Goal: Task Accomplishment & Management: Use online tool/utility

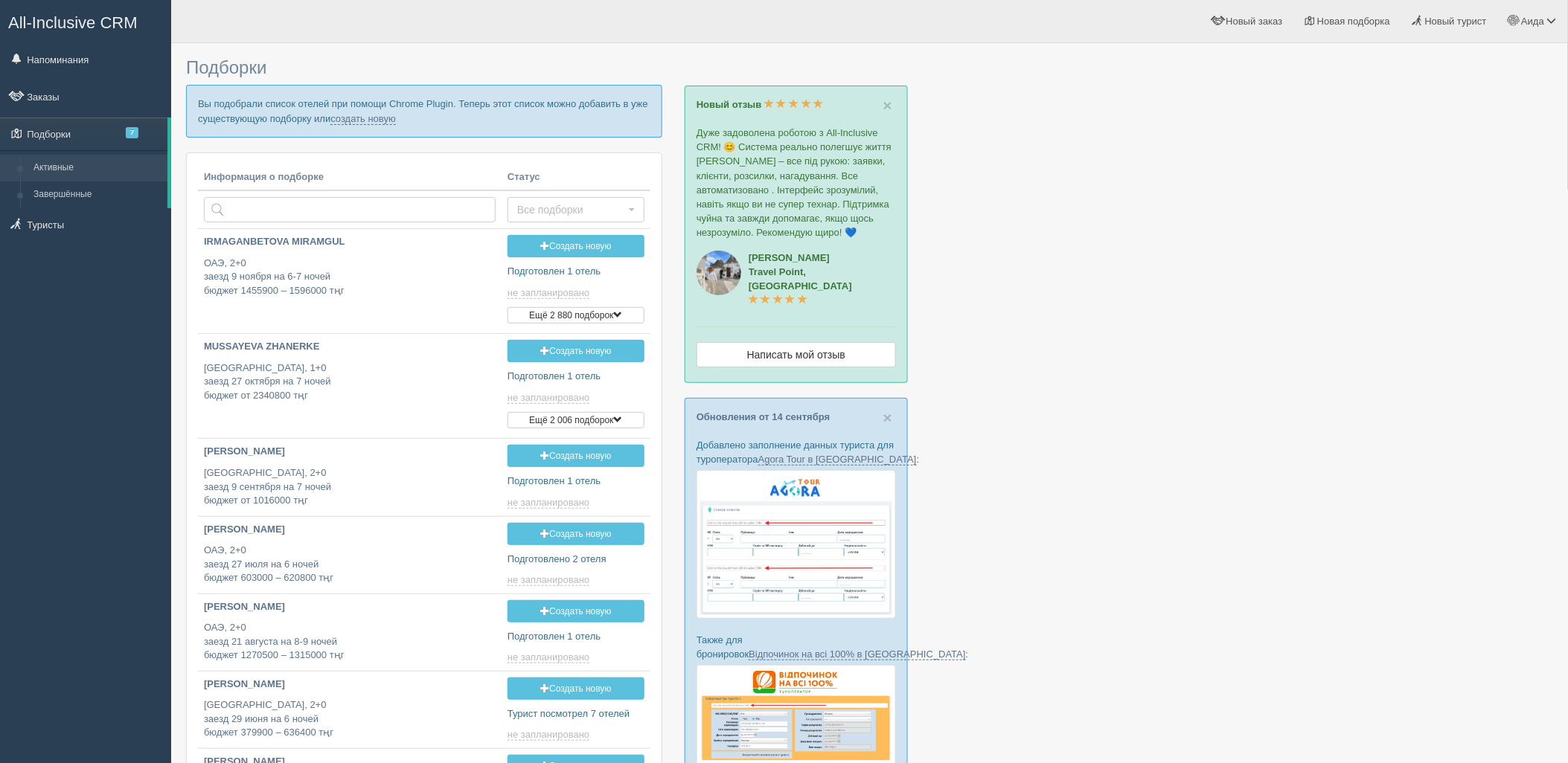
click at [367, 125] on p "Вы подобрали список отелей при помощи Chrome Plugin. Теперь этот список можно д…" at bounding box center [425, 110] width 477 height 52
click at [367, 121] on link "создать новую" at bounding box center [363, 118] width 65 height 12
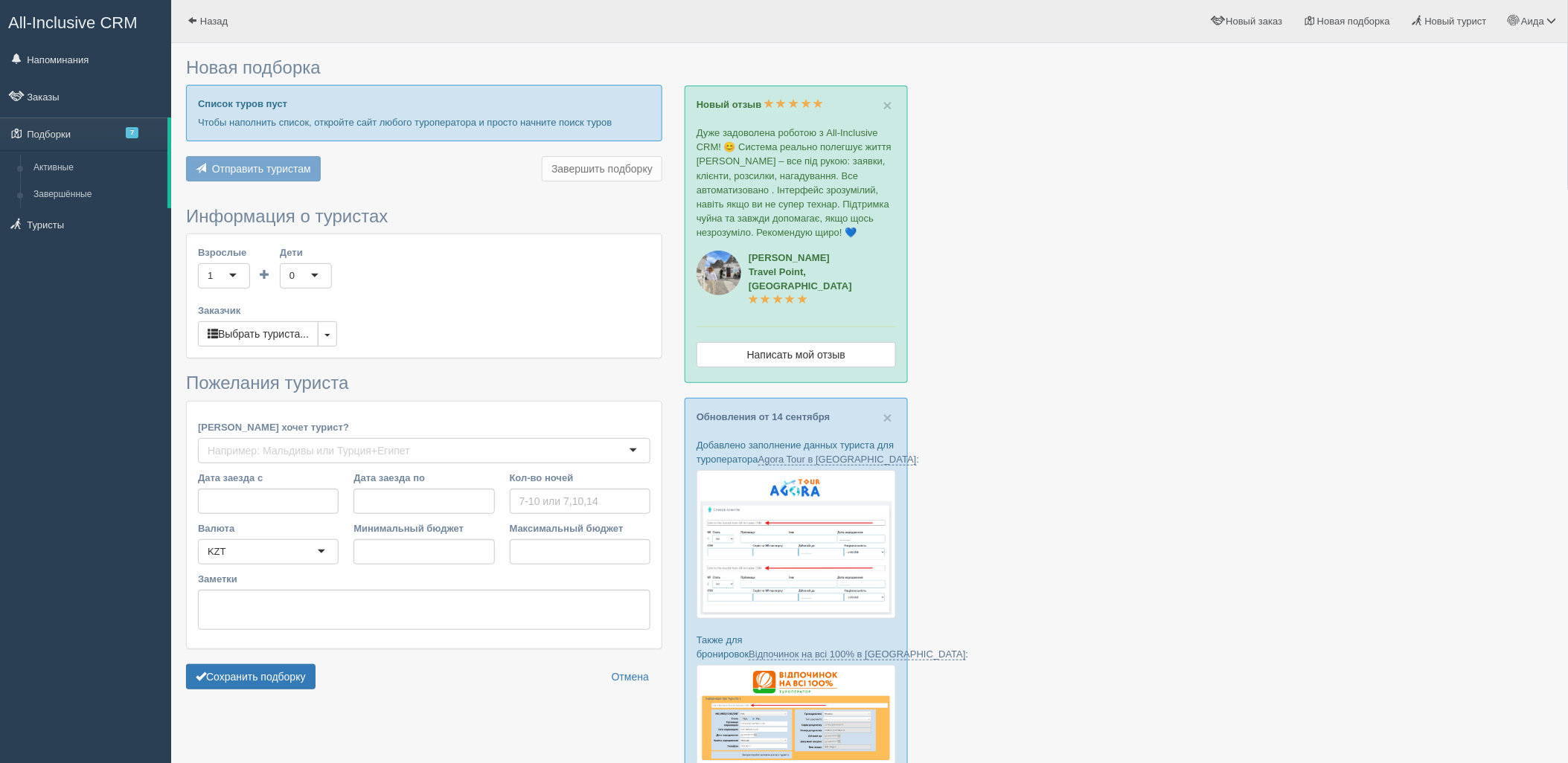
type input "6-7"
type input "1644700"
type input "1976200"
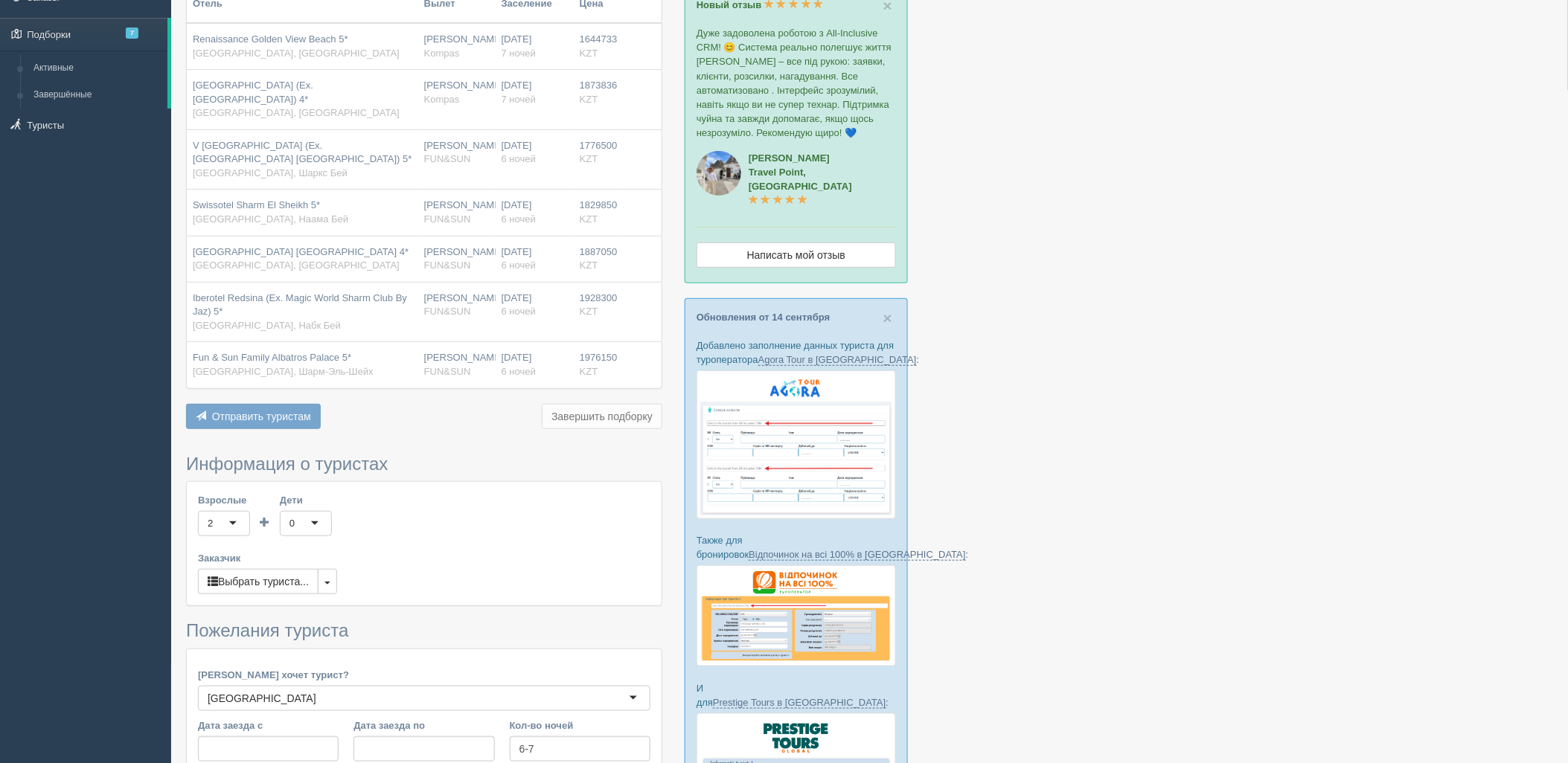
scroll to position [337, 0]
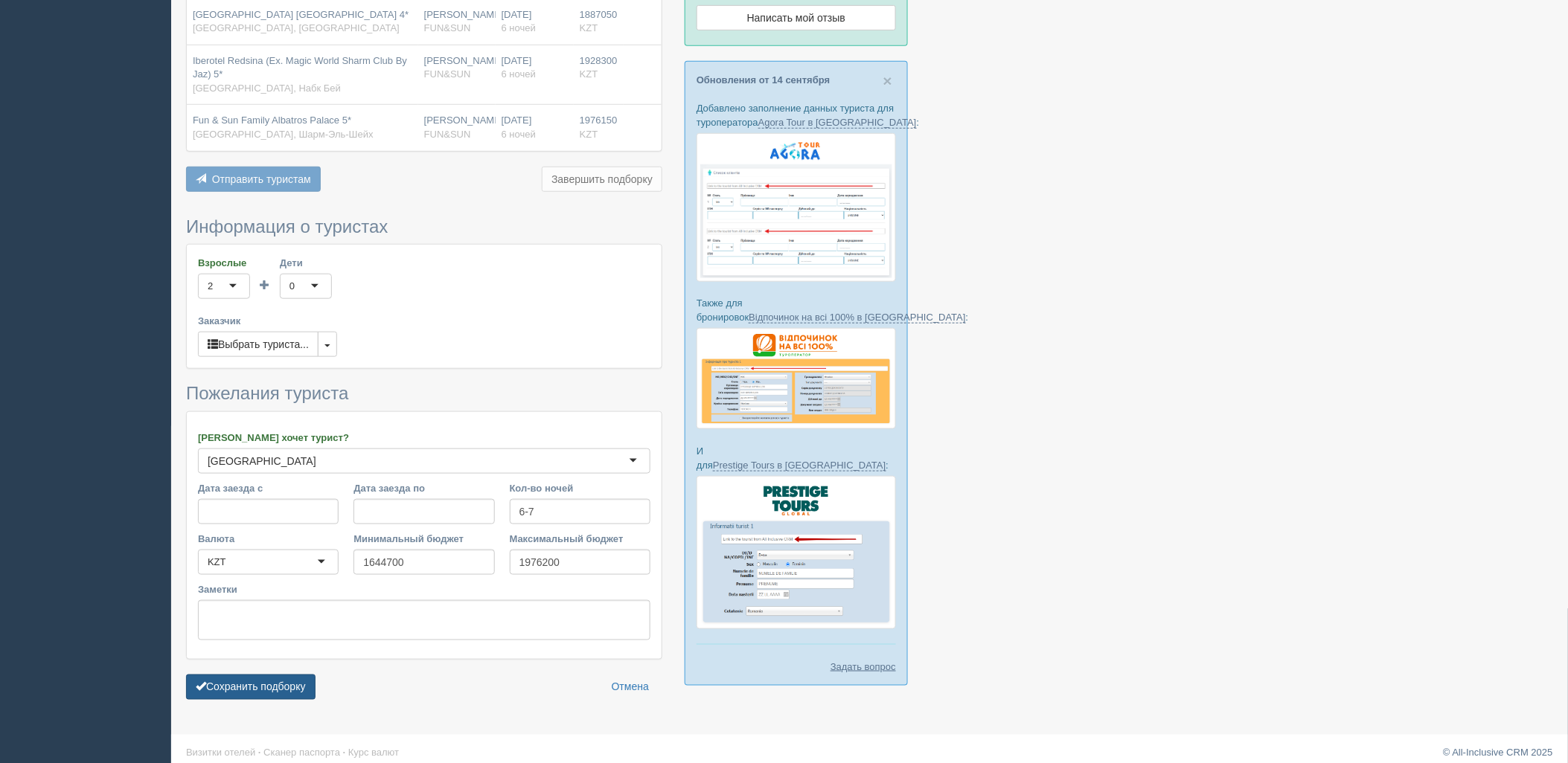
click at [278, 696] on button "Сохранить подборку" at bounding box center [251, 688] width 129 height 25
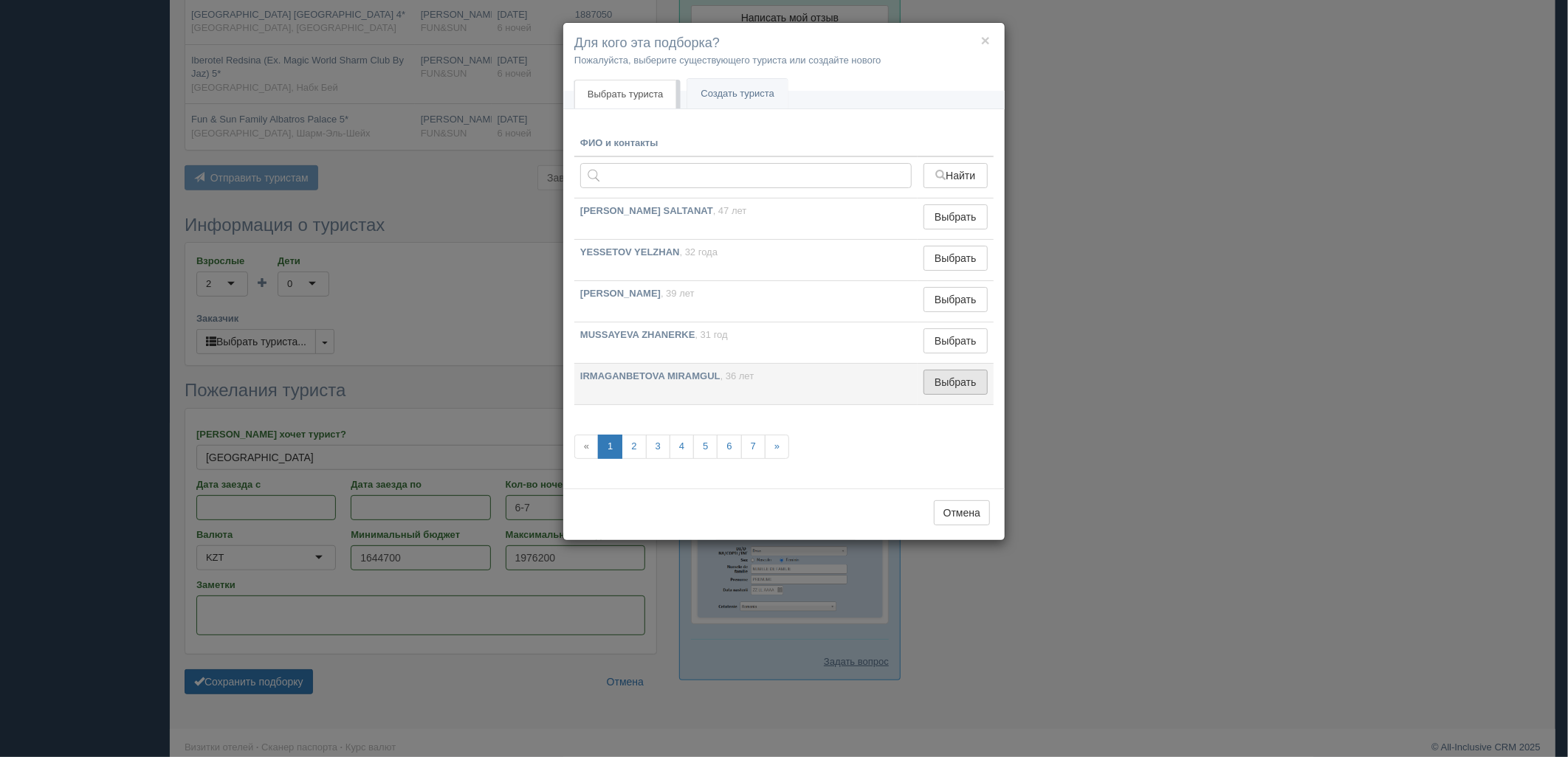
click at [941, 385] on button "Выбрать" at bounding box center [955, 383] width 64 height 25
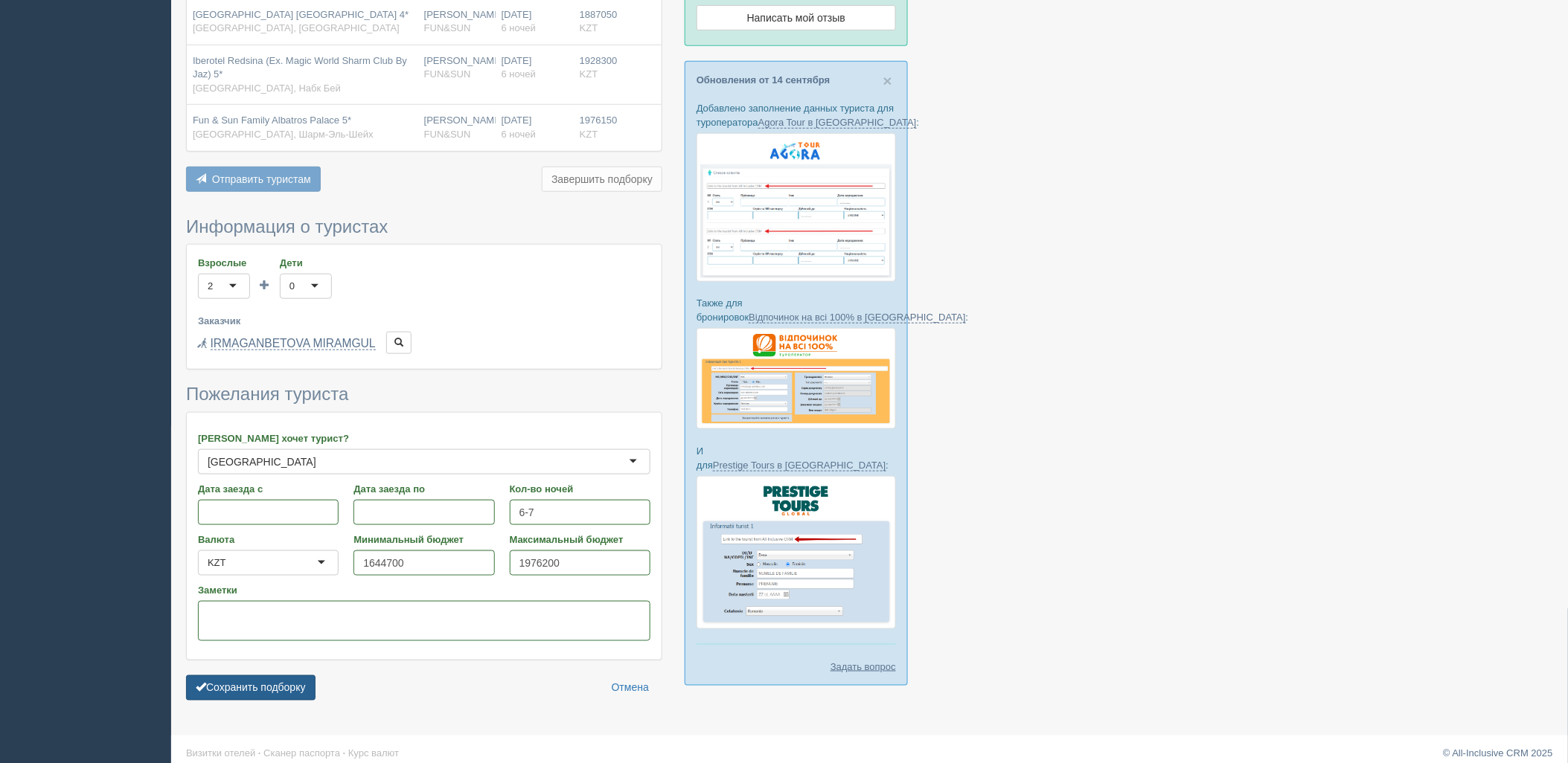
click at [271, 697] on button "Сохранить подборку" at bounding box center [251, 688] width 129 height 25
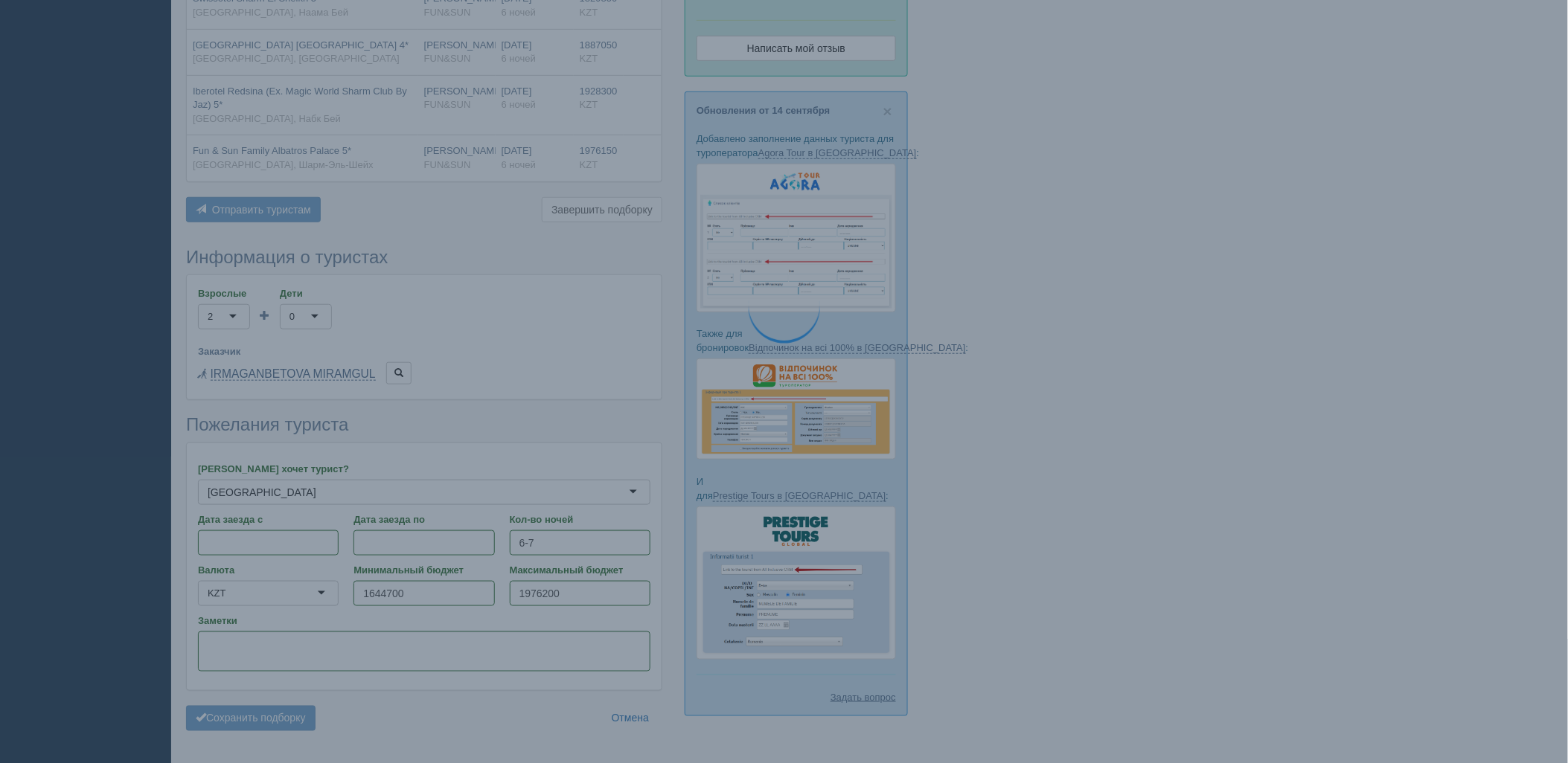
scroll to position [255, 0]
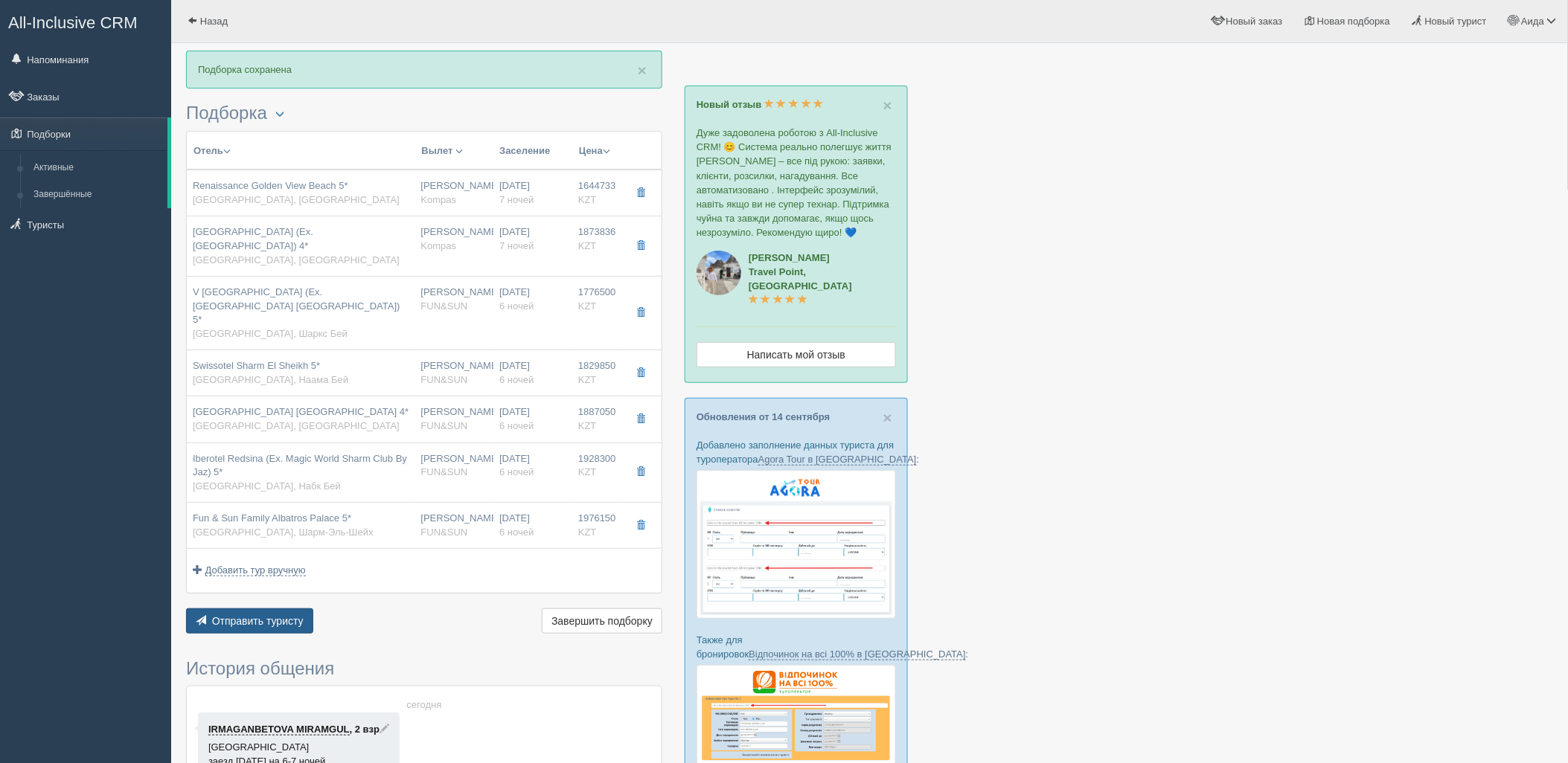
click at [301, 616] on span "Отправить туристу" at bounding box center [257, 621] width 92 height 12
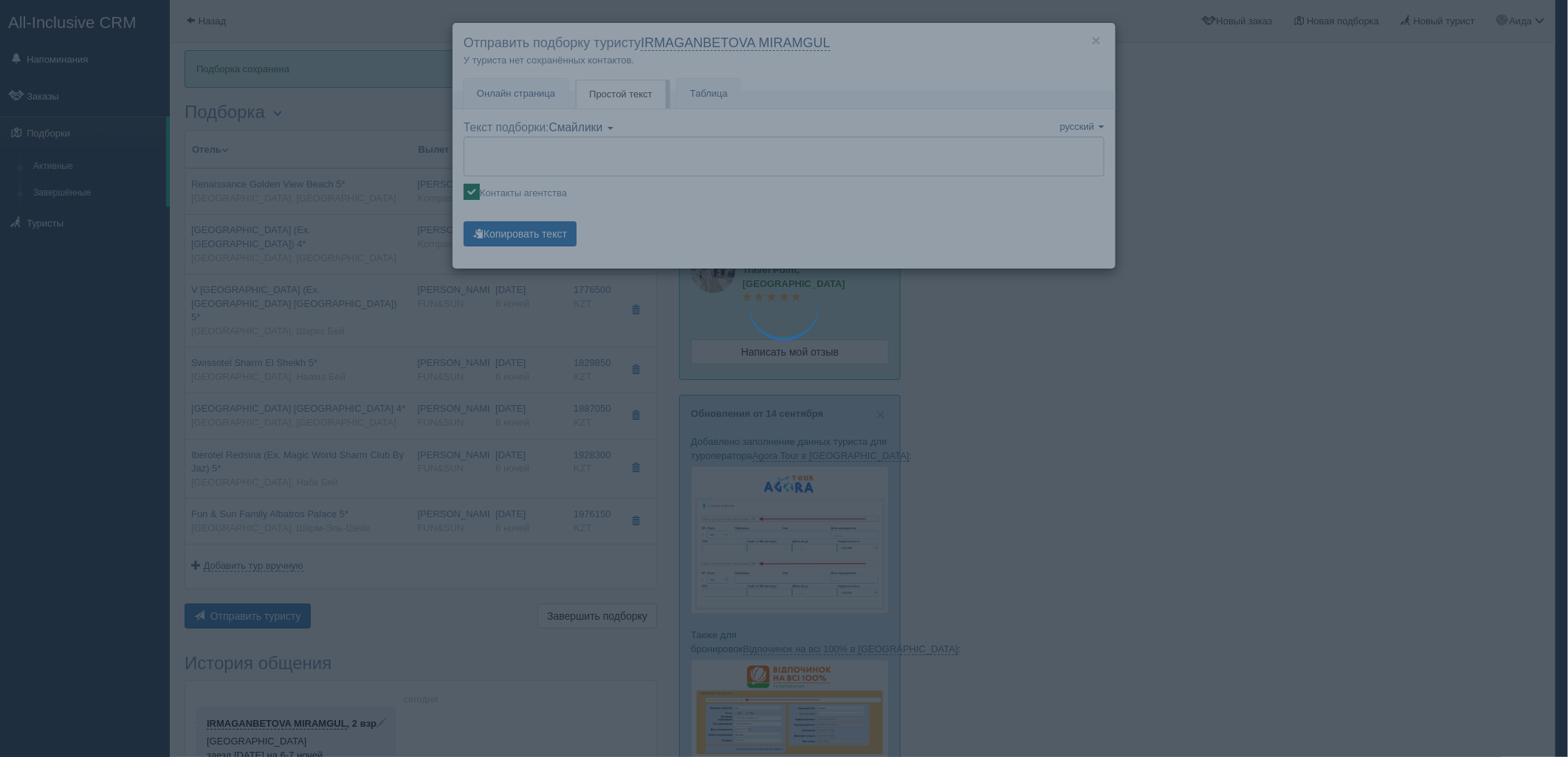
type textarea "🌞 Loremi dolo! Sitametcon Adi elitseddoei temporinc utlabore: 🌎 Etdolo, Magnaa …"
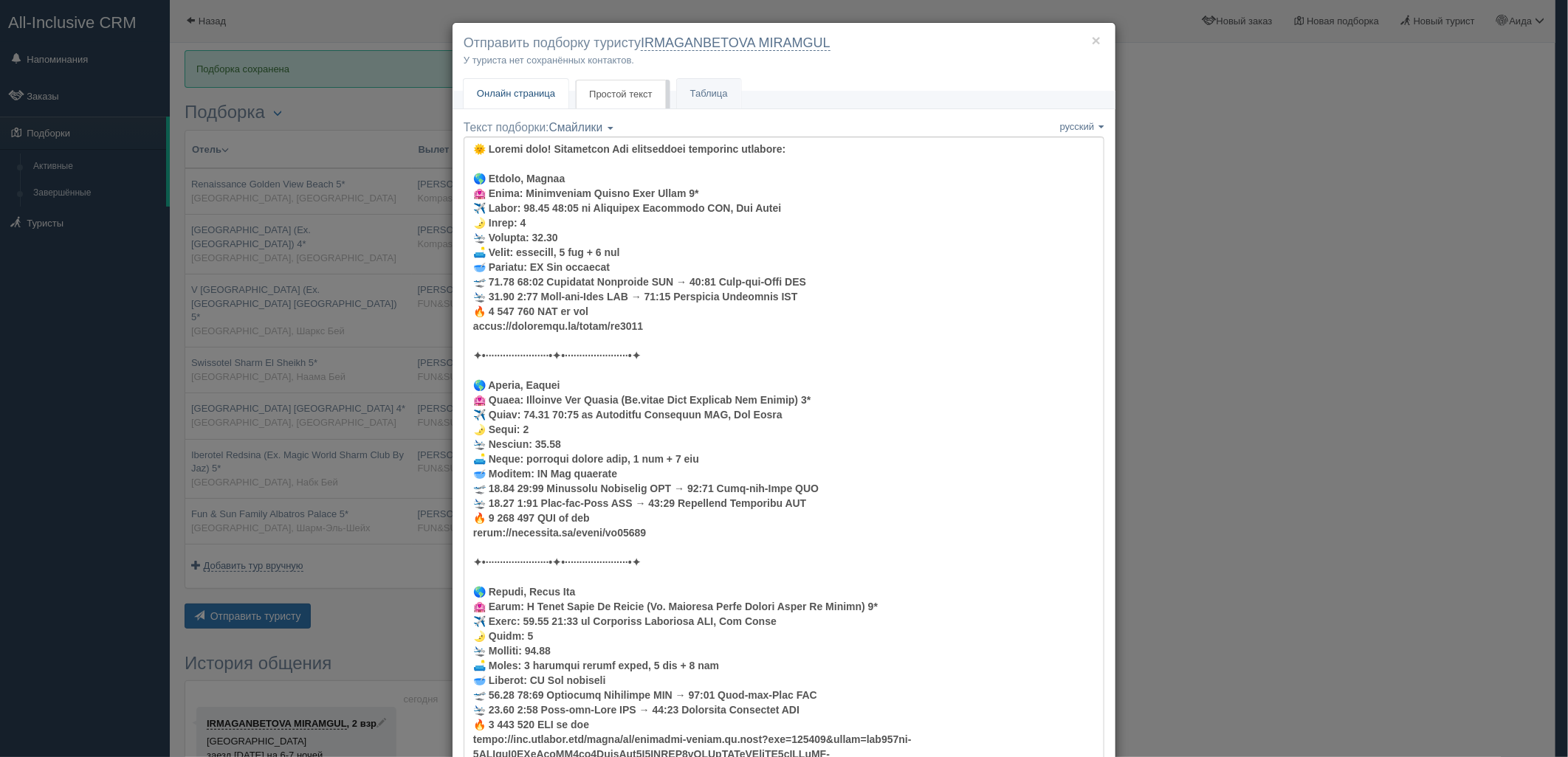
click at [521, 100] on link "Онлайн страница Онлайн" at bounding box center [516, 95] width 105 height 31
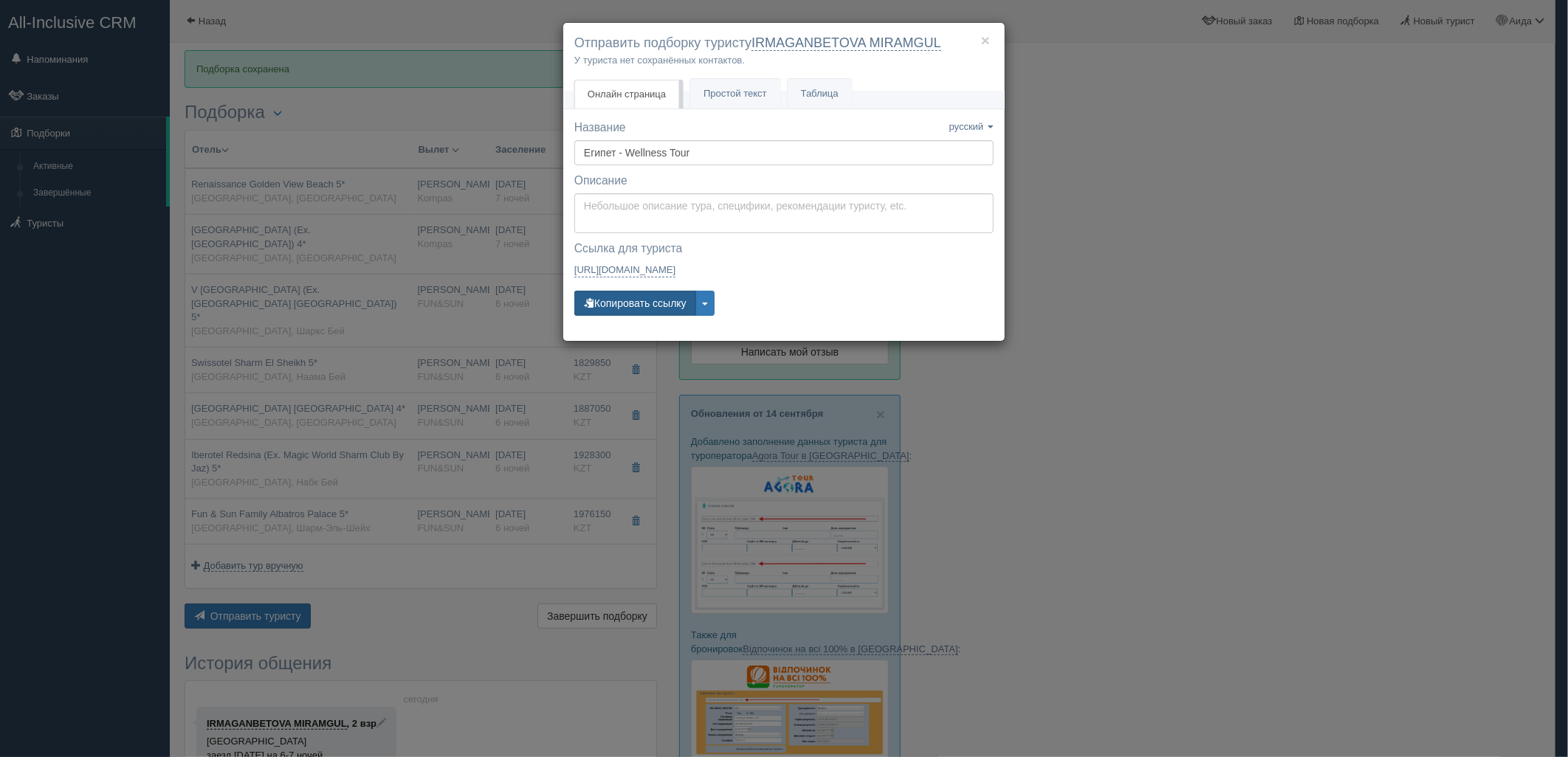
click at [630, 310] on button "Копировать ссылку" at bounding box center [635, 303] width 122 height 25
